Goal: Obtain resource: Download file/media

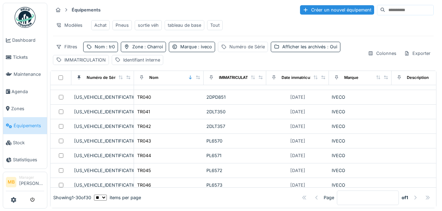
scroll to position [209, 0]
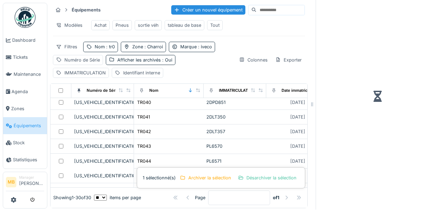
scroll to position [232, 0]
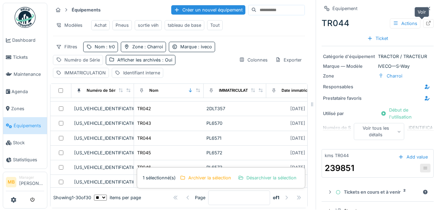
click at [426, 21] on icon at bounding box center [428, 23] width 5 height 5
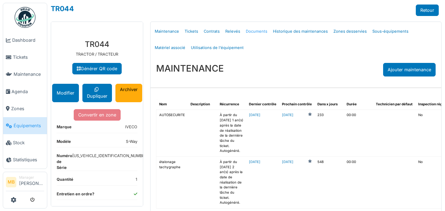
click at [246, 30] on link "Documents" at bounding box center [256, 31] width 27 height 16
select select "***"
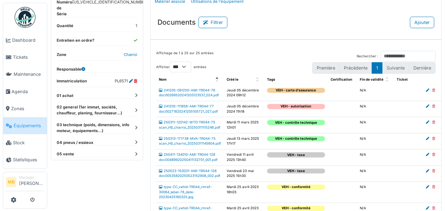
scroll to position [114, 0]
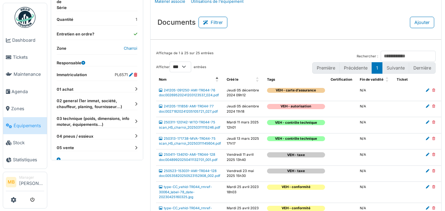
click at [134, 124] on div "**********" at bounding box center [97, 21] width 92 height 294
click at [135, 134] on icon at bounding box center [136, 136] width 2 height 4
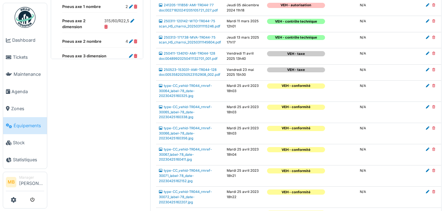
scroll to position [162, 0]
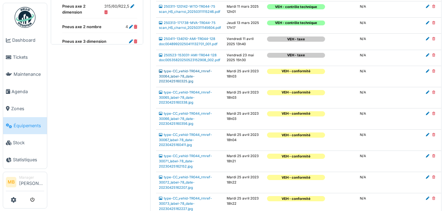
click at [182, 83] on link "type-CC_vehid-TR044_rmref-30064_label-78_date-20230425160325.jpg" at bounding box center [185, 76] width 53 height 14
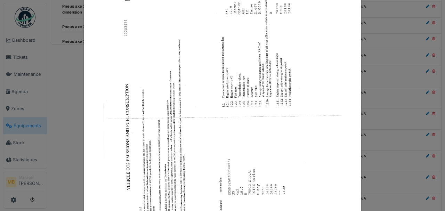
scroll to position [0, 0]
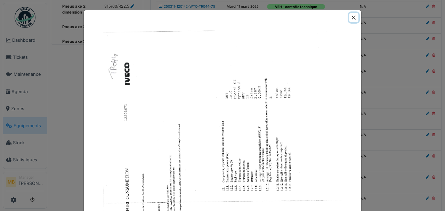
click at [355, 16] on button "Close" at bounding box center [353, 17] width 9 height 9
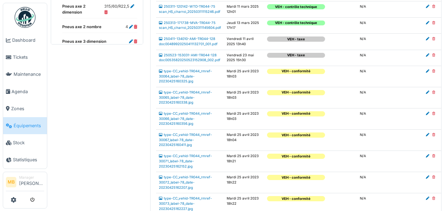
click at [189, 108] on td "type-CC_vehid-TR044_rmref-30065_label-78_date-20230425160338.jpg" at bounding box center [190, 97] width 68 height 21
click at [189, 104] on link "type-CC_vehid-TR044_rmref-30065_label-78_date-20230425160338.jpg" at bounding box center [185, 97] width 53 height 14
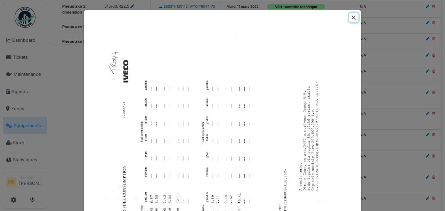
click at [353, 17] on button "Close" at bounding box center [353, 17] width 9 height 9
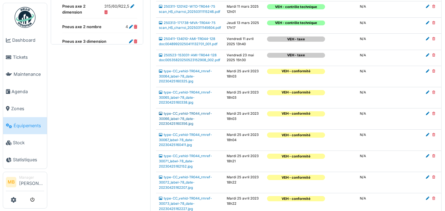
click at [187, 126] on link "type-CC_vehid-TR044_rmref-30066_label-78_date-20230425160356.jpg" at bounding box center [185, 119] width 53 height 14
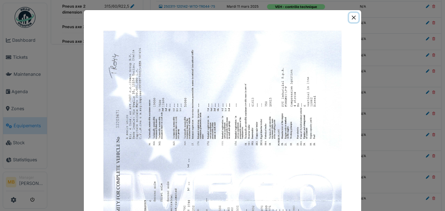
click at [353, 17] on button "Close" at bounding box center [353, 17] width 9 height 9
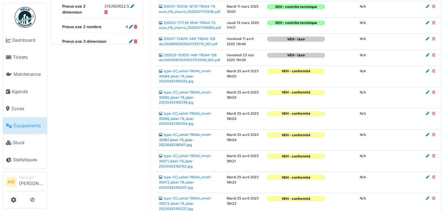
click at [189, 147] on link "type-CC_vehid-TR044_rmref-30067_label-78_date-20230425160411.jpg" at bounding box center [185, 140] width 53 height 14
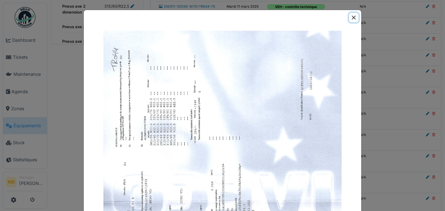
click at [351, 16] on button "Close" at bounding box center [353, 17] width 9 height 9
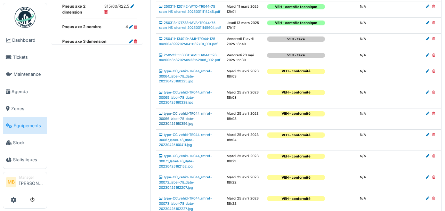
click at [182, 126] on link "type-CC_vehid-TR044_rmref-30066_label-78_date-20230425160356.jpg" at bounding box center [185, 119] width 53 height 14
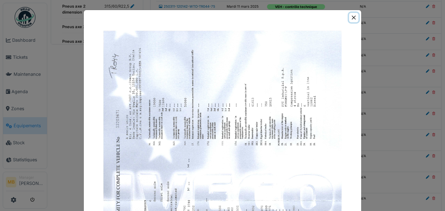
click at [356, 18] on button "Close" at bounding box center [353, 17] width 9 height 9
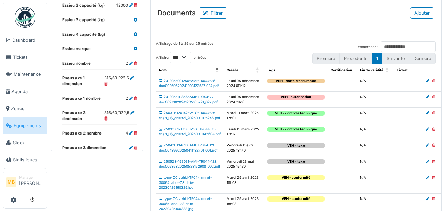
scroll to position [23, 0]
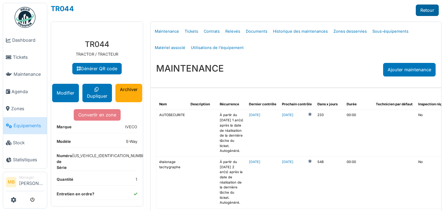
click at [421, 11] on link "Retour" at bounding box center [427, 10] width 23 height 11
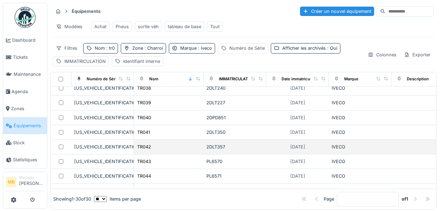
scroll to position [232, 0]
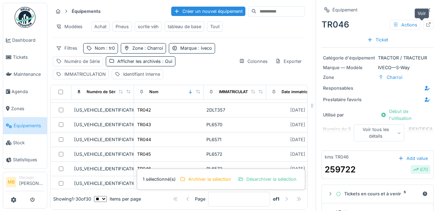
click at [426, 24] on icon at bounding box center [429, 24] width 6 height 5
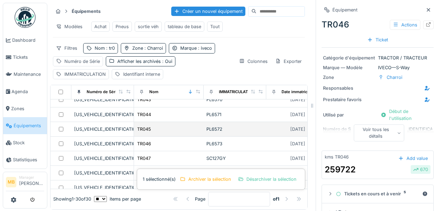
scroll to position [255, 0]
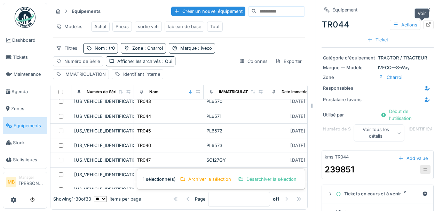
click at [426, 22] on icon at bounding box center [429, 24] width 6 height 5
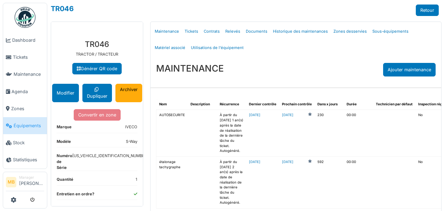
select select "***"
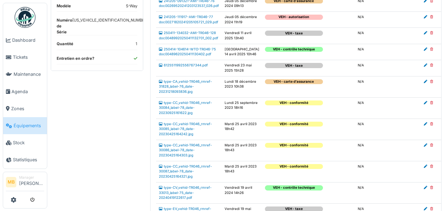
scroll to position [139, 0]
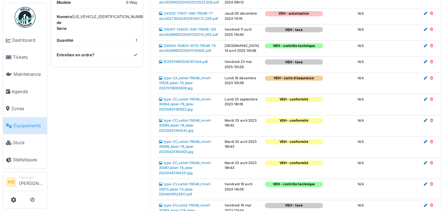
click at [197, 115] on td "type-CC_vehid-TR046_rmref-30084_label-78_date-20230925161622.jpg" at bounding box center [189, 104] width 66 height 21
click at [196, 115] on td "type-CC_vehid-TR046_rmref-30084_label-78_date-20230925161622.jpg" at bounding box center [189, 104] width 66 height 21
click at [171, 111] on link "type-CC_vehid-TR046_rmref-30084_label-78_date-20230925161622.jpg" at bounding box center [185, 104] width 53 height 14
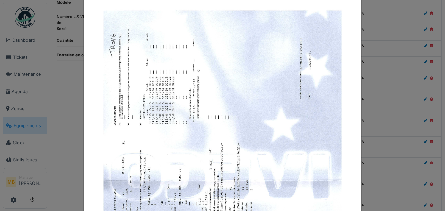
scroll to position [0, 0]
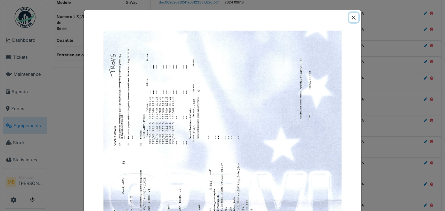
click at [352, 15] on button "Close" at bounding box center [353, 17] width 9 height 9
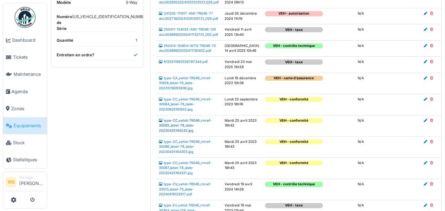
click at [186, 133] on link "type-CC_vehid-TR046_rmref-30085_label-78_date-20230425164242.jpg" at bounding box center [185, 126] width 53 height 14
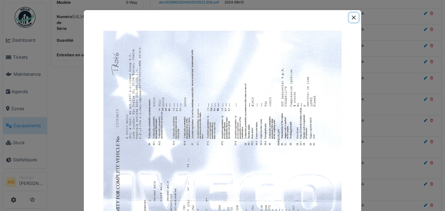
click at [352, 19] on button "Close" at bounding box center [353, 17] width 9 height 9
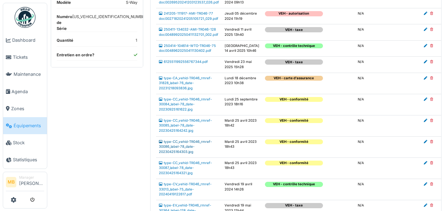
click at [192, 154] on link "type-CC_vehid-TR046_rmref-30086_label-78_date-20230425164303.jpg" at bounding box center [185, 147] width 53 height 14
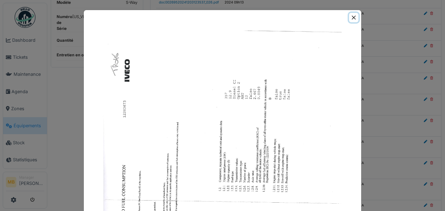
click at [349, 18] on button "Close" at bounding box center [353, 17] width 9 height 9
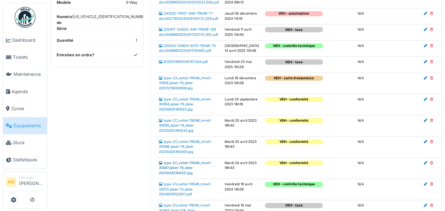
click at [184, 179] on td "type-CC_vehid-TR046_rmref-30087_label-78_date-20230425164321.jpg" at bounding box center [189, 168] width 66 height 21
click at [183, 175] on link "type-CC_vehid-TR046_rmref-30087_label-78_date-20230425164321.jpg" at bounding box center [185, 168] width 53 height 14
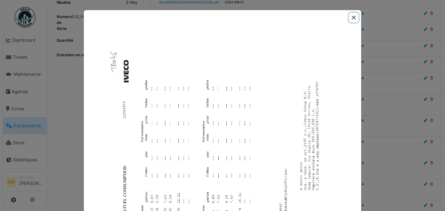
click at [356, 16] on button "Close" at bounding box center [353, 17] width 9 height 9
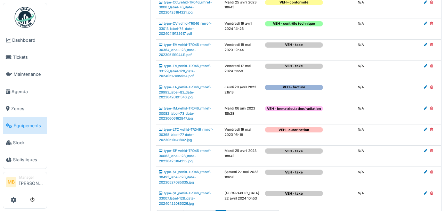
scroll to position [301, 0]
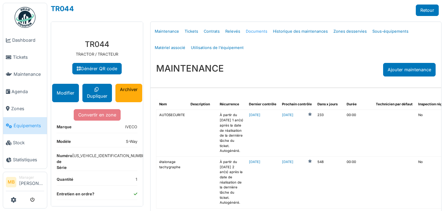
click at [252, 32] on link "Documents" at bounding box center [256, 31] width 27 height 16
click at [253, 29] on link "Documents" at bounding box center [256, 31] width 27 height 16
select select "***"
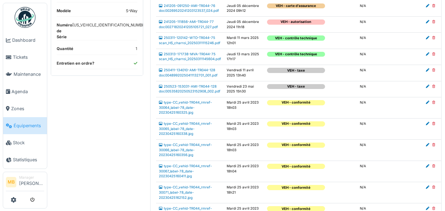
scroll to position [139, 0]
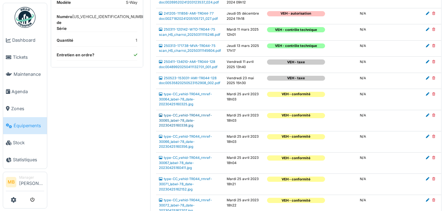
click at [187, 127] on link "type-CC_vehid-TR044_rmref-30065_label-78_date-20230425160338.jpg" at bounding box center [185, 120] width 53 height 14
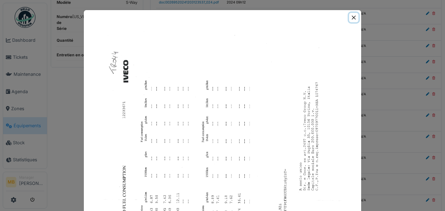
click at [354, 17] on button "Close" at bounding box center [353, 17] width 9 height 9
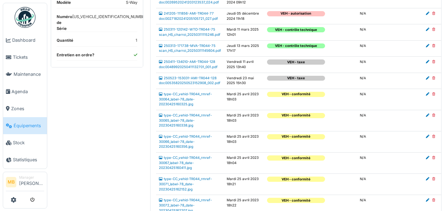
click at [190, 153] on td "type-CC_vehid-TR044_rmref-30066_label-78_date-20230425160356.jpg" at bounding box center [190, 142] width 68 height 21
click at [191, 149] on link "type-CC_vehid-TR044_rmref-30066_label-78_date-20230425160356.jpg" at bounding box center [185, 142] width 53 height 14
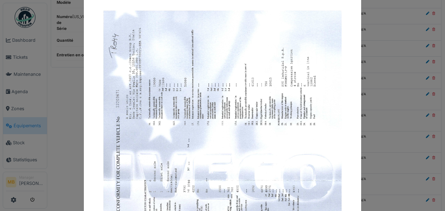
scroll to position [0, 0]
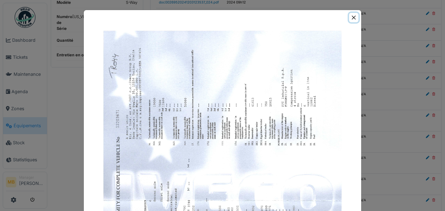
click at [353, 19] on button "Close" at bounding box center [353, 17] width 9 height 9
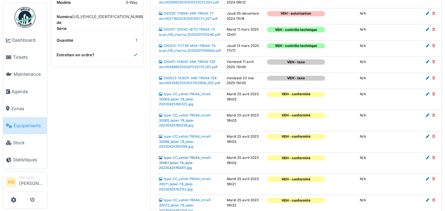
click at [189, 170] on link "type-CC_vehid-TR044_rmref-30067_label-78_date-20230425160411.jpg" at bounding box center [185, 163] width 53 height 14
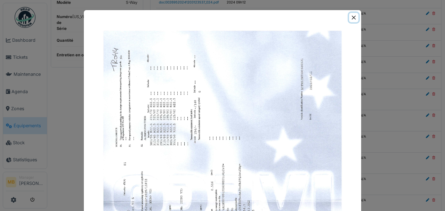
click at [354, 17] on button "Close" at bounding box center [353, 17] width 9 height 9
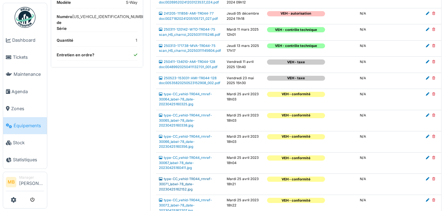
click at [180, 191] on link "type-CC_vehid-TR044_rmref-30071_label-78_date-20230425162152.jpg" at bounding box center [185, 184] width 53 height 14
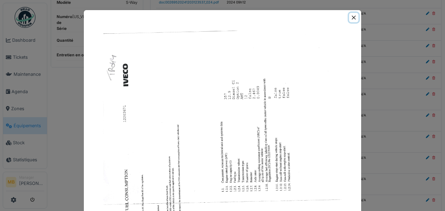
click at [355, 15] on button "Close" at bounding box center [353, 17] width 9 height 9
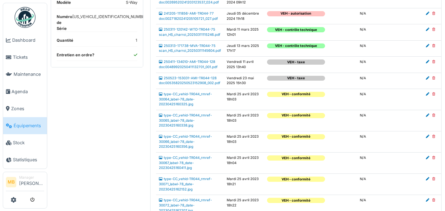
click at [186, 131] on td "type-CC_vehid-TR044_rmref-30065_label-78_date-20230425160338.jpg" at bounding box center [190, 120] width 68 height 21
click at [183, 127] on link "type-CC_vehid-TR044_rmref-30065_label-78_date-20230425160338.jpg" at bounding box center [185, 120] width 53 height 14
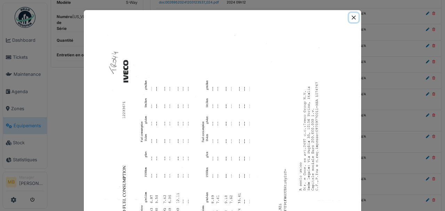
click at [352, 19] on button "Close" at bounding box center [353, 17] width 9 height 9
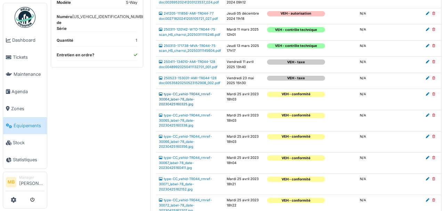
click at [187, 106] on link "type-CC_vehid-TR044_rmref-30064_label-78_date-20230425160325.jpg" at bounding box center [185, 99] width 53 height 14
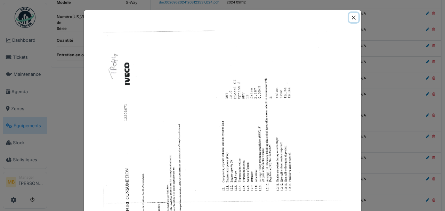
click at [350, 16] on button "Close" at bounding box center [353, 17] width 9 height 9
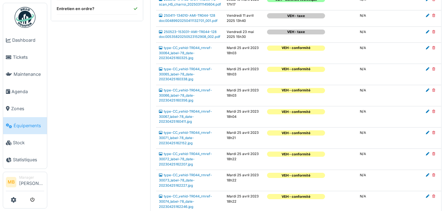
scroll to position [209, 0]
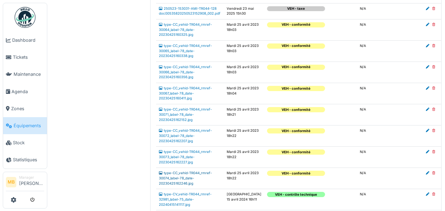
click at [188, 185] on link "type-CC_vehid-TR044_rmref-30074_label-78_date-20230425162246.jpg" at bounding box center [185, 178] width 53 height 14
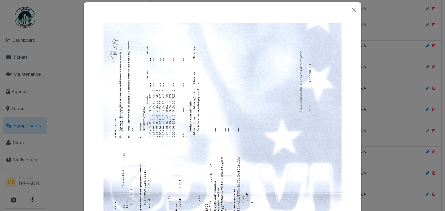
scroll to position [0, 0]
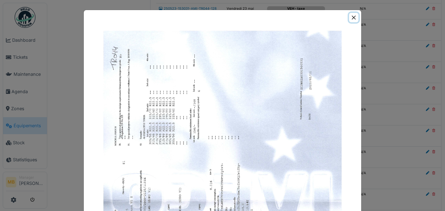
click at [353, 15] on button "Close" at bounding box center [353, 17] width 9 height 9
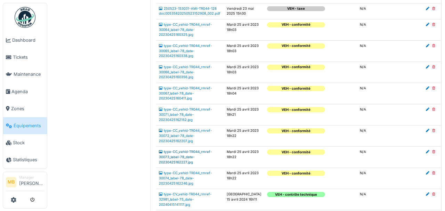
click at [188, 164] on link "type-CC_vehid-TR044_rmref-30073_label-78_date-20230425162227.jpg" at bounding box center [185, 157] width 53 height 14
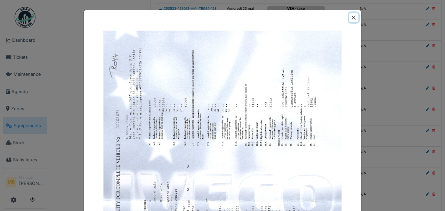
click at [354, 19] on button "Close" at bounding box center [353, 17] width 9 height 9
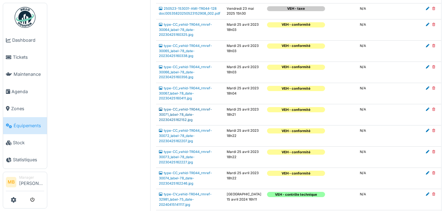
click at [188, 121] on link "type-CC_vehid-TR044_rmref-30071_label-78_date-20230425162152.jpg" at bounding box center [185, 115] width 53 height 14
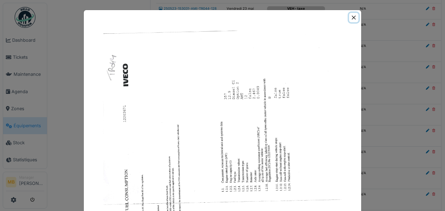
click at [354, 20] on button "Close" at bounding box center [353, 17] width 9 height 9
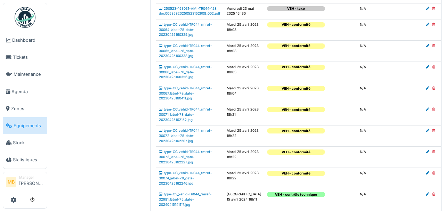
click at [190, 104] on td "type-CC_vehid-TR044_rmref-30067_label-78_date-20230425160411.jpg" at bounding box center [190, 93] width 68 height 21
click at [188, 100] on link "type-CC_vehid-TR044_rmref-30067_label-78_date-20230425160411.jpg" at bounding box center [185, 93] width 53 height 14
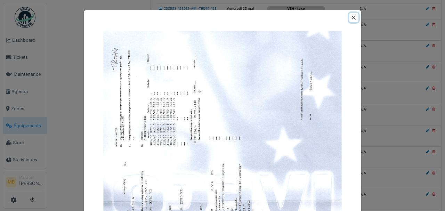
click at [353, 19] on button "Close" at bounding box center [353, 17] width 9 height 9
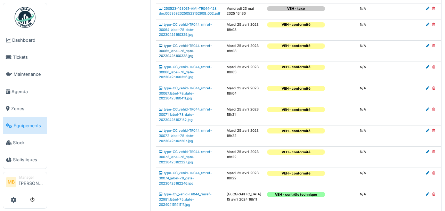
click at [191, 58] on link "type-CC_vehid-TR044_rmref-30065_label-78_date-20230425160338.jpg" at bounding box center [185, 51] width 53 height 14
click at [188, 58] on link "type-CC_vehid-TR044_rmref-30065_label-78_date-20230425160338.jpg" at bounding box center [185, 51] width 53 height 14
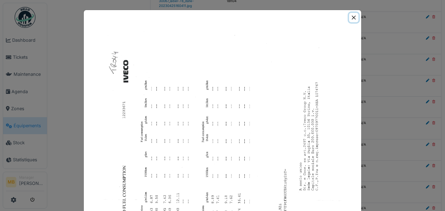
click at [353, 19] on button "Close" at bounding box center [353, 17] width 9 height 9
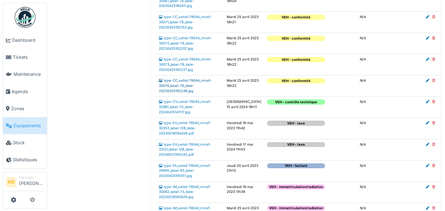
click at [177, 93] on link "type-CC_vehid-TR044_rmref-30074_label-78_date-20230425162246.jpg" at bounding box center [185, 86] width 53 height 14
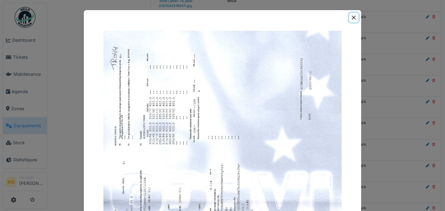
click at [354, 17] on button "Close" at bounding box center [353, 17] width 9 height 9
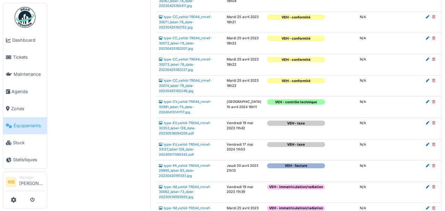
click at [175, 76] on td "type-CC_vehid-TR044_rmref-30073_label-78_date-20230425162227.jpg" at bounding box center [190, 64] width 68 height 21
click at [180, 71] on link "type-CC_vehid-TR044_rmref-30073_label-78_date-20230425162227.jpg" at bounding box center [185, 64] width 53 height 14
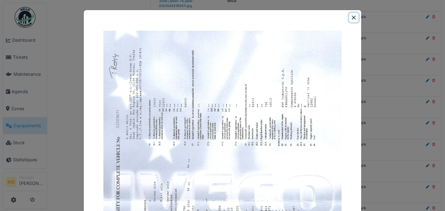
click at [349, 16] on button "Close" at bounding box center [353, 17] width 9 height 9
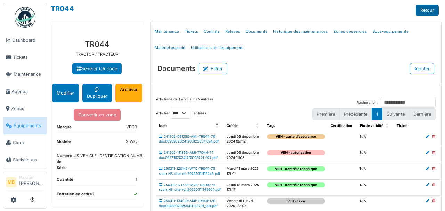
click at [430, 7] on link "Retour" at bounding box center [427, 10] width 23 height 11
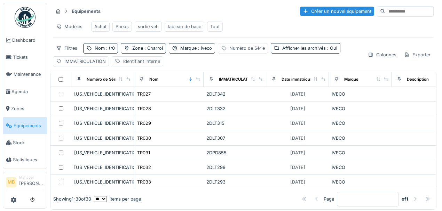
click at [244, 52] on div "Numéro de Série" at bounding box center [247, 48] width 36 height 7
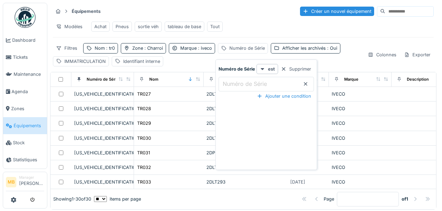
click at [227, 84] on label "Numéro de Série" at bounding box center [244, 84] width 47 height 8
click at [227, 84] on Série_M2MDY "Numéro de Série" at bounding box center [266, 84] width 95 height 15
paste Série_M2MDY "**********"
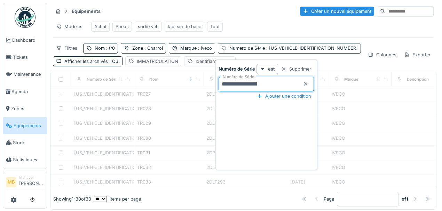
type Série_M2MDY "**********"
